Goal: Task Accomplishment & Management: Use online tool/utility

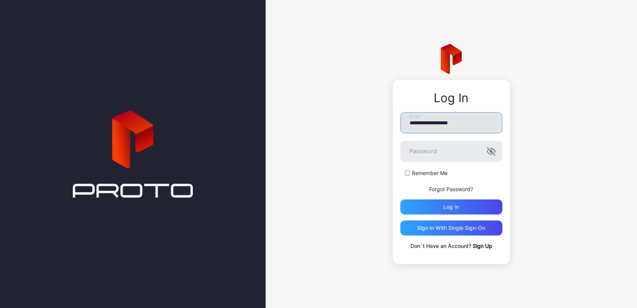
click at [431, 127] on input "**********" at bounding box center [451, 122] width 102 height 21
type input "**********"
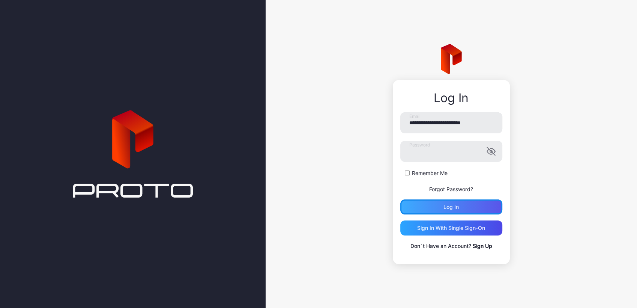
click at [459, 207] on div "Log in" at bounding box center [451, 207] width 15 height 6
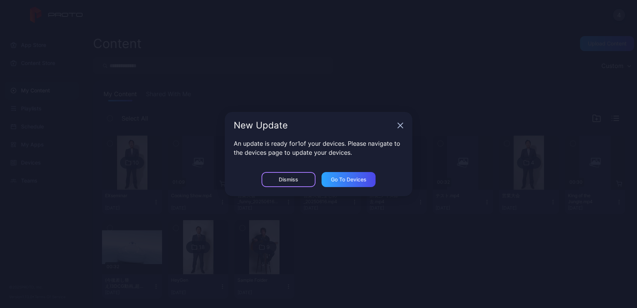
click at [293, 182] on div "Dismiss" at bounding box center [289, 179] width 20 height 6
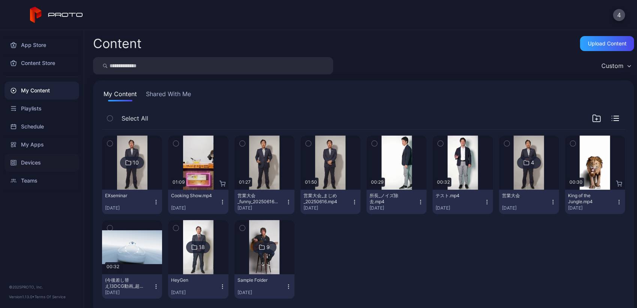
click at [48, 164] on div "Devices" at bounding box center [42, 163] width 75 height 18
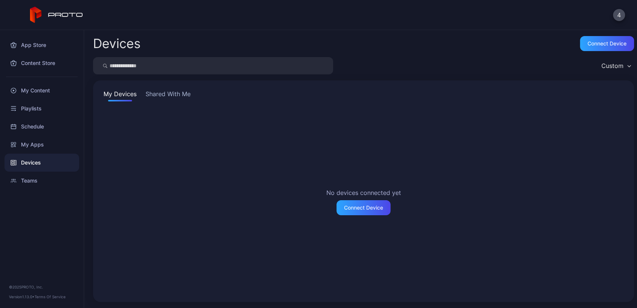
click at [176, 98] on button "Shared With Me" at bounding box center [168, 95] width 48 height 12
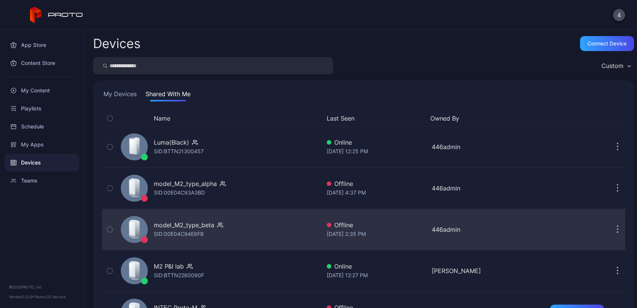
scroll to position [122, 0]
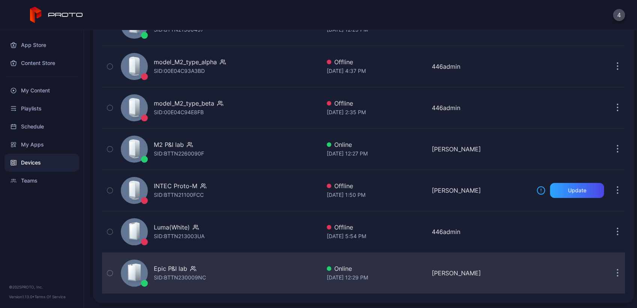
click at [220, 264] on div "Epic P&I lab SID: BTTN230009NC" at bounding box center [219, 273] width 203 height 38
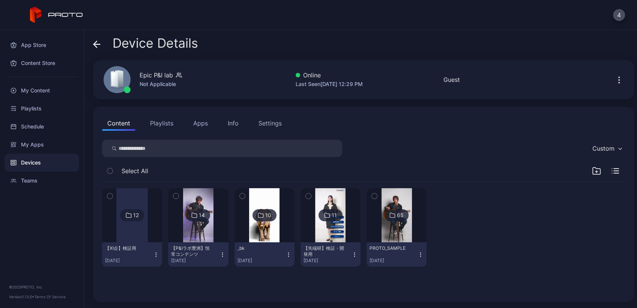
click at [186, 229] on img at bounding box center [198, 215] width 30 height 54
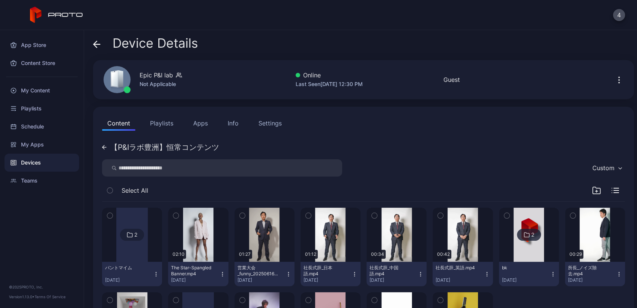
click at [407, 170] on div "Custom" at bounding box center [363, 167] width 523 height 17
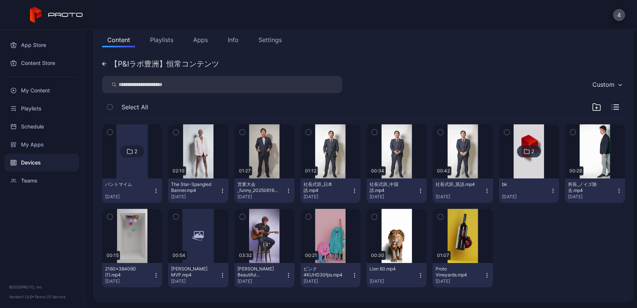
scroll to position [83, 0]
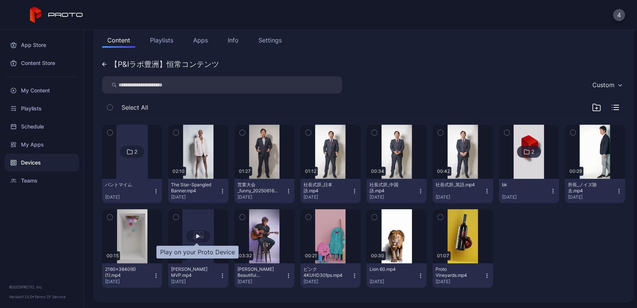
click at [206, 234] on div "button" at bounding box center [198, 236] width 24 height 12
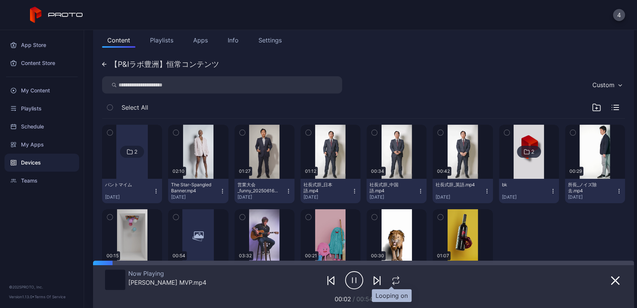
click at [392, 280] on icon "button" at bounding box center [396, 280] width 10 height 9
click at [363, 265] on div "Now Playing [PERSON_NAME] MVP.mp4 00:02 / 00:54" at bounding box center [363, 284] width 517 height 38
click at [364, 260] on div at bounding box center [383, 262] width 502 height 5
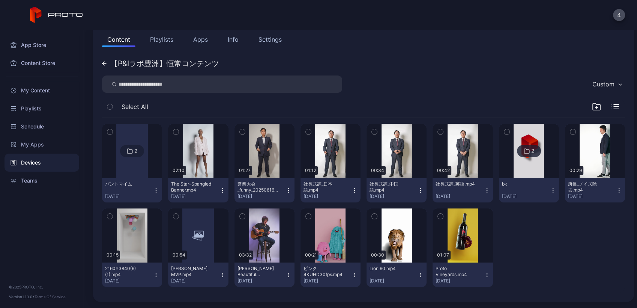
scroll to position [83, 0]
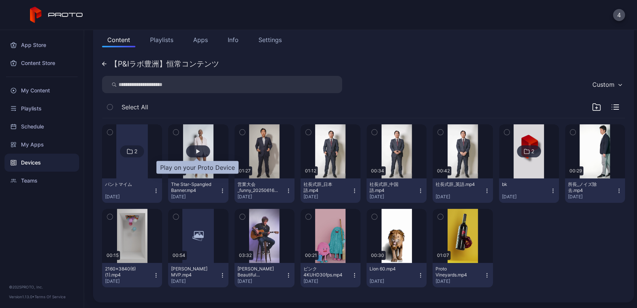
click at [201, 154] on div "button" at bounding box center [198, 151] width 24 height 12
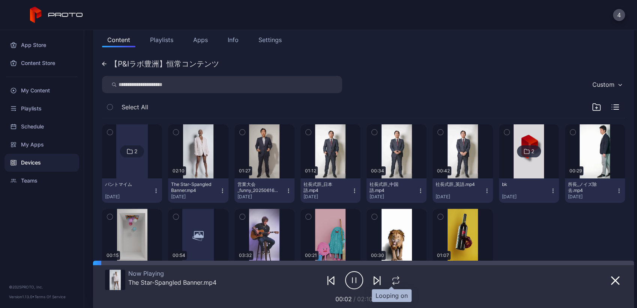
click at [391, 279] on icon "button" at bounding box center [396, 280] width 10 height 9
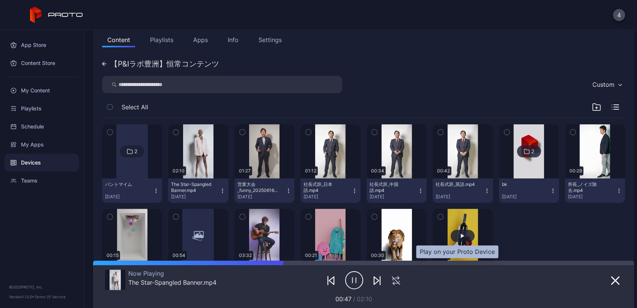
click at [451, 230] on div "button" at bounding box center [463, 236] width 24 height 12
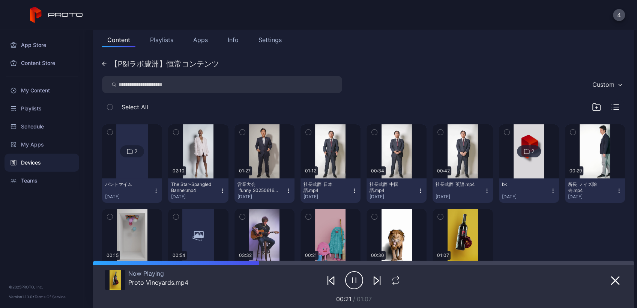
scroll to position [131, 0]
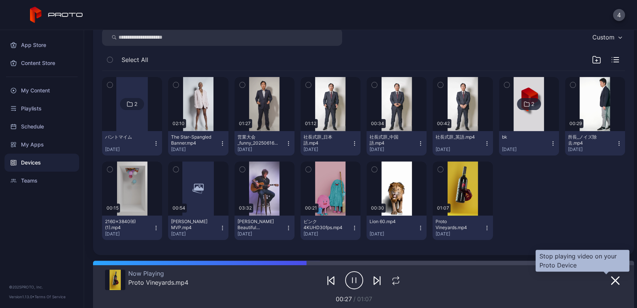
click at [611, 280] on icon "button" at bounding box center [615, 280] width 9 height 9
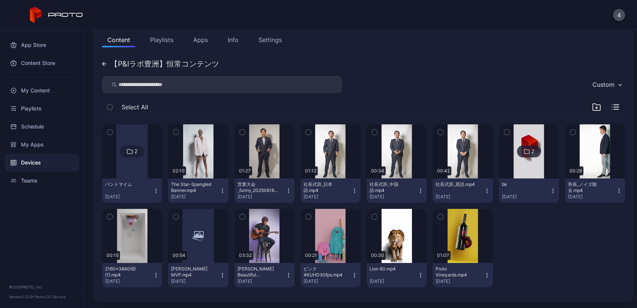
click at [207, 40] on button "Apps" at bounding box center [200, 39] width 25 height 15
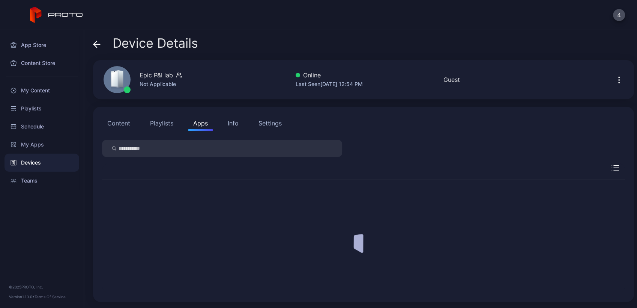
scroll to position [0, 0]
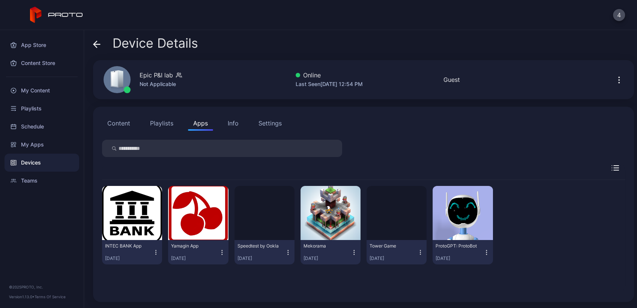
click at [188, 116] on button "Apps" at bounding box center [200, 123] width 25 height 15
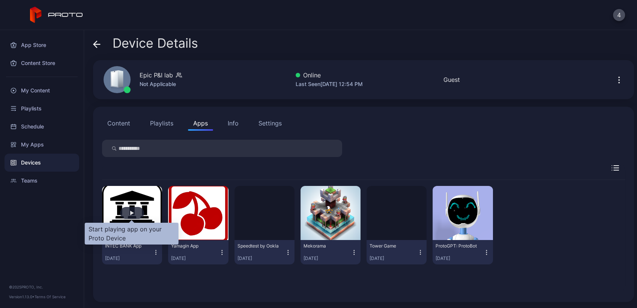
click at [139, 218] on div "button" at bounding box center [132, 213] width 24 height 12
